Goal: Information Seeking & Learning: Learn about a topic

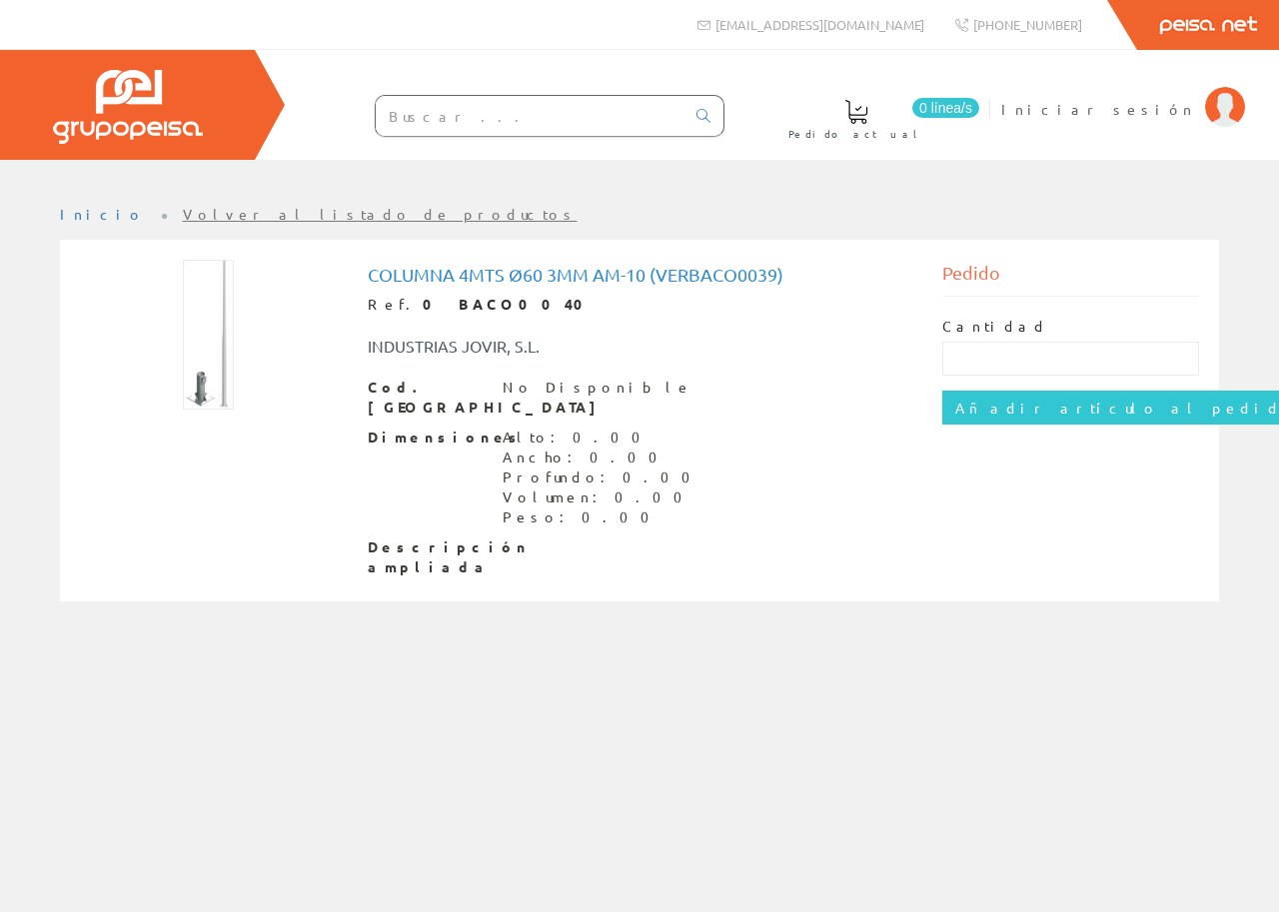
click at [211, 386] on img at bounding box center [208, 335] width 51 height 150
click at [189, 386] on img at bounding box center [208, 335] width 51 height 150
click at [206, 392] on img at bounding box center [208, 335] width 51 height 150
click at [510, 280] on h1 "Columna 4mts Ø60 3mm Am-10 (verbaco0039)" at bounding box center [640, 275] width 545 height 20
click at [205, 404] on img at bounding box center [208, 335] width 51 height 150
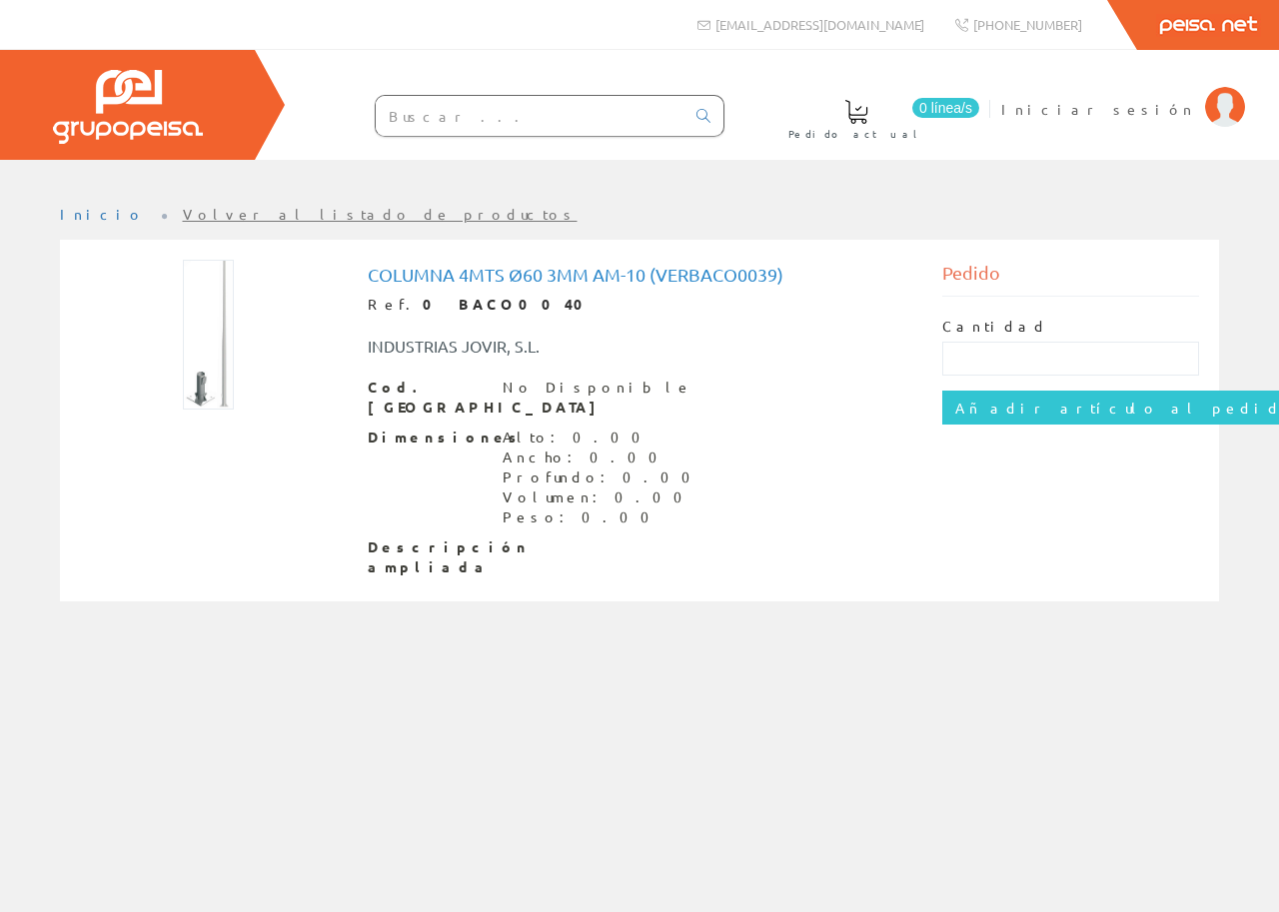
click at [207, 396] on img at bounding box center [208, 335] width 51 height 150
click at [203, 368] on img at bounding box center [208, 335] width 51 height 150
click at [199, 385] on img at bounding box center [208, 335] width 51 height 150
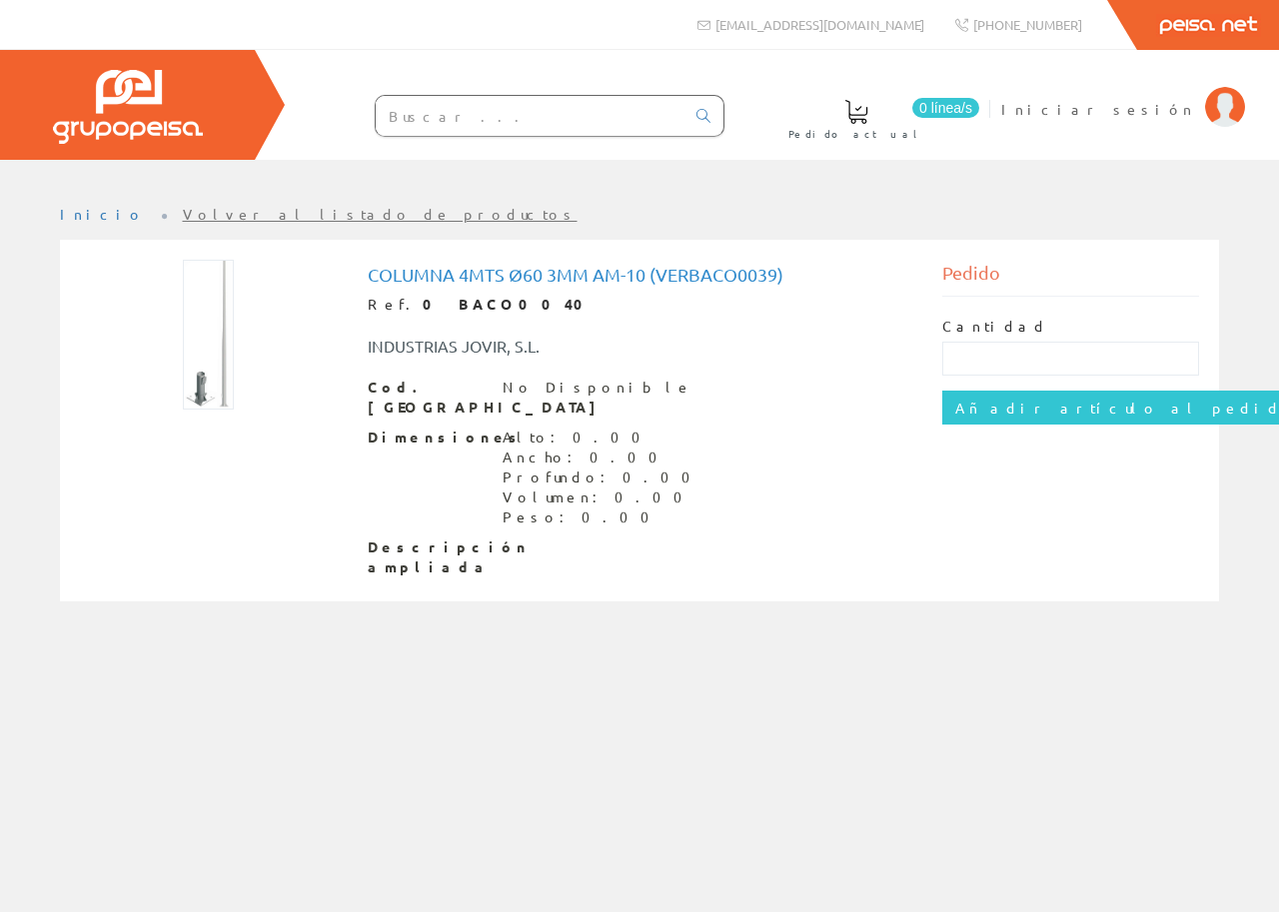
click at [199, 385] on img at bounding box center [208, 335] width 51 height 150
click at [480, 270] on h1 "Columna 4mts Ø60 3mm Am-10 (verbaco0039)" at bounding box center [640, 275] width 545 height 20
